Goal: Find specific page/section: Find specific page/section

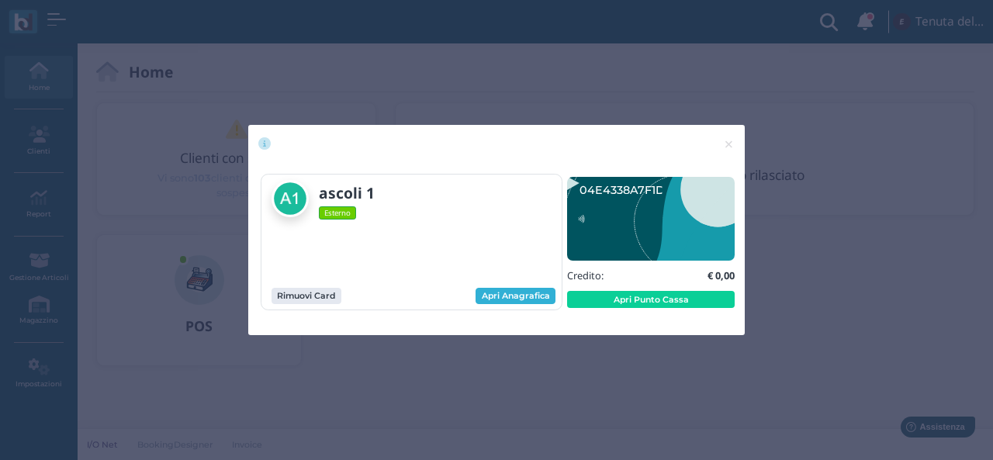
click at [506, 297] on link "Apri Anagrafica" at bounding box center [515, 296] width 80 height 17
click at [518, 291] on link "Apri Anagrafica" at bounding box center [515, 296] width 80 height 17
